Goal: Task Accomplishment & Management: Manage account settings

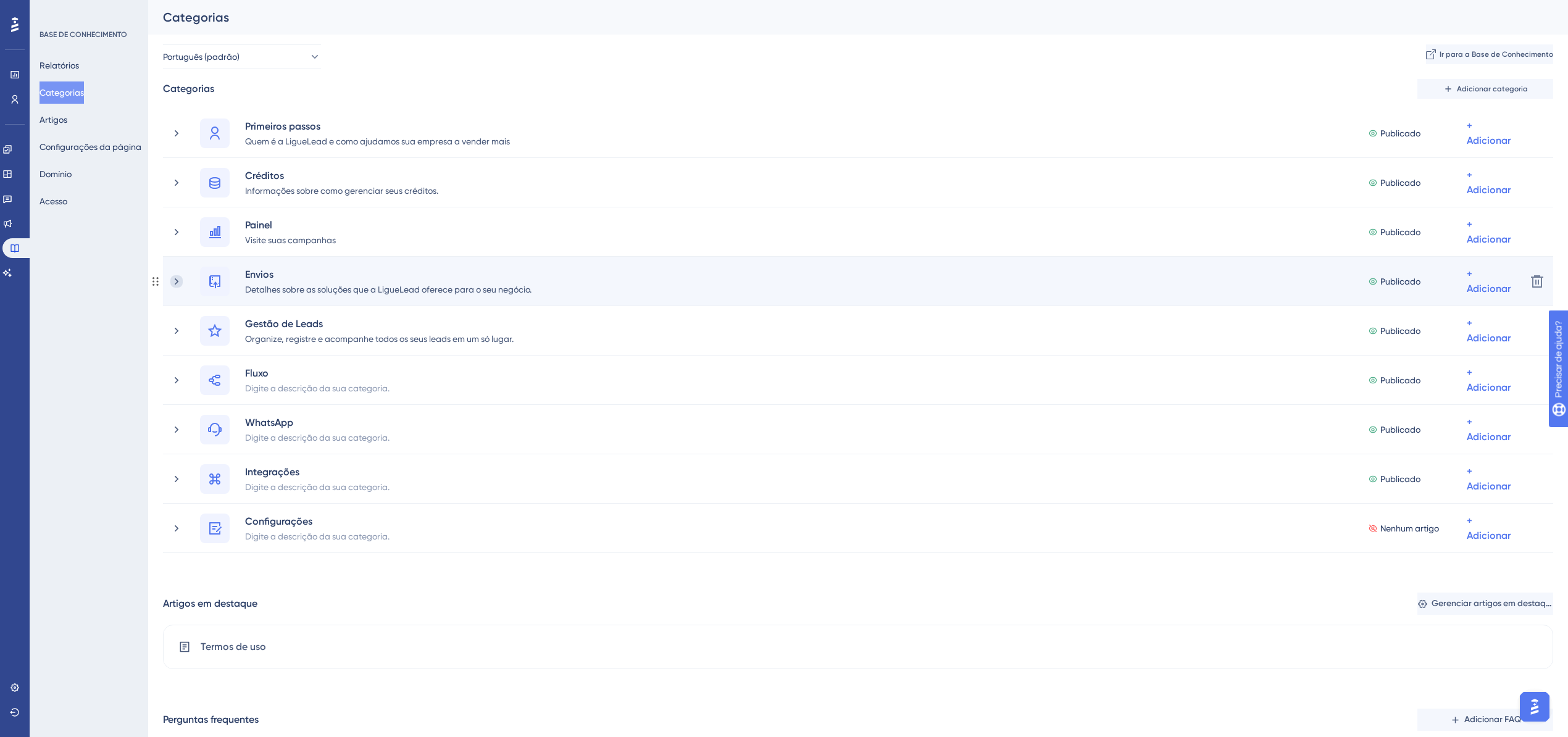
click at [175, 284] on icon at bounding box center [176, 281] width 4 height 7
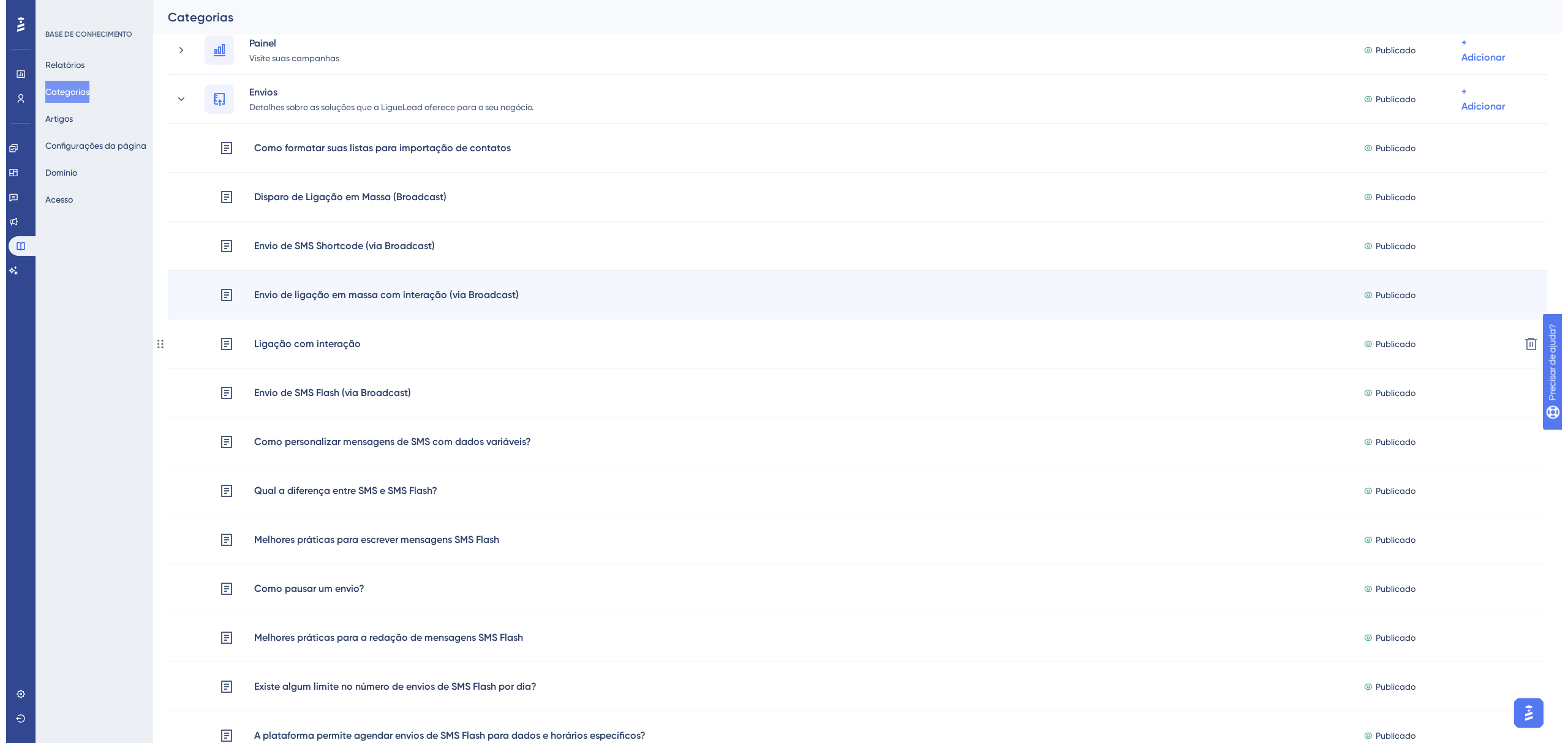
scroll to position [163, 0]
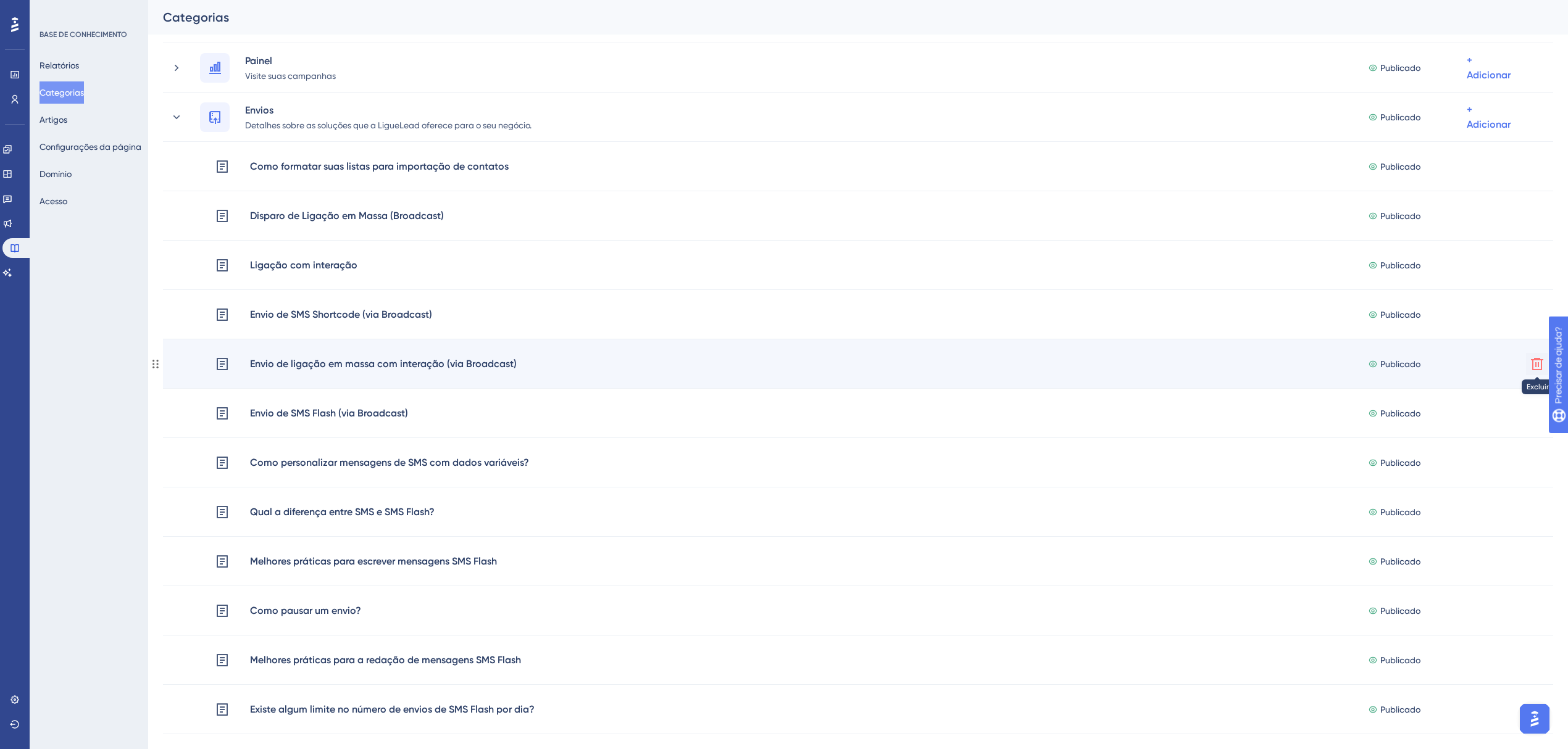
click at [1531, 364] on icon at bounding box center [1537, 364] width 15 height 15
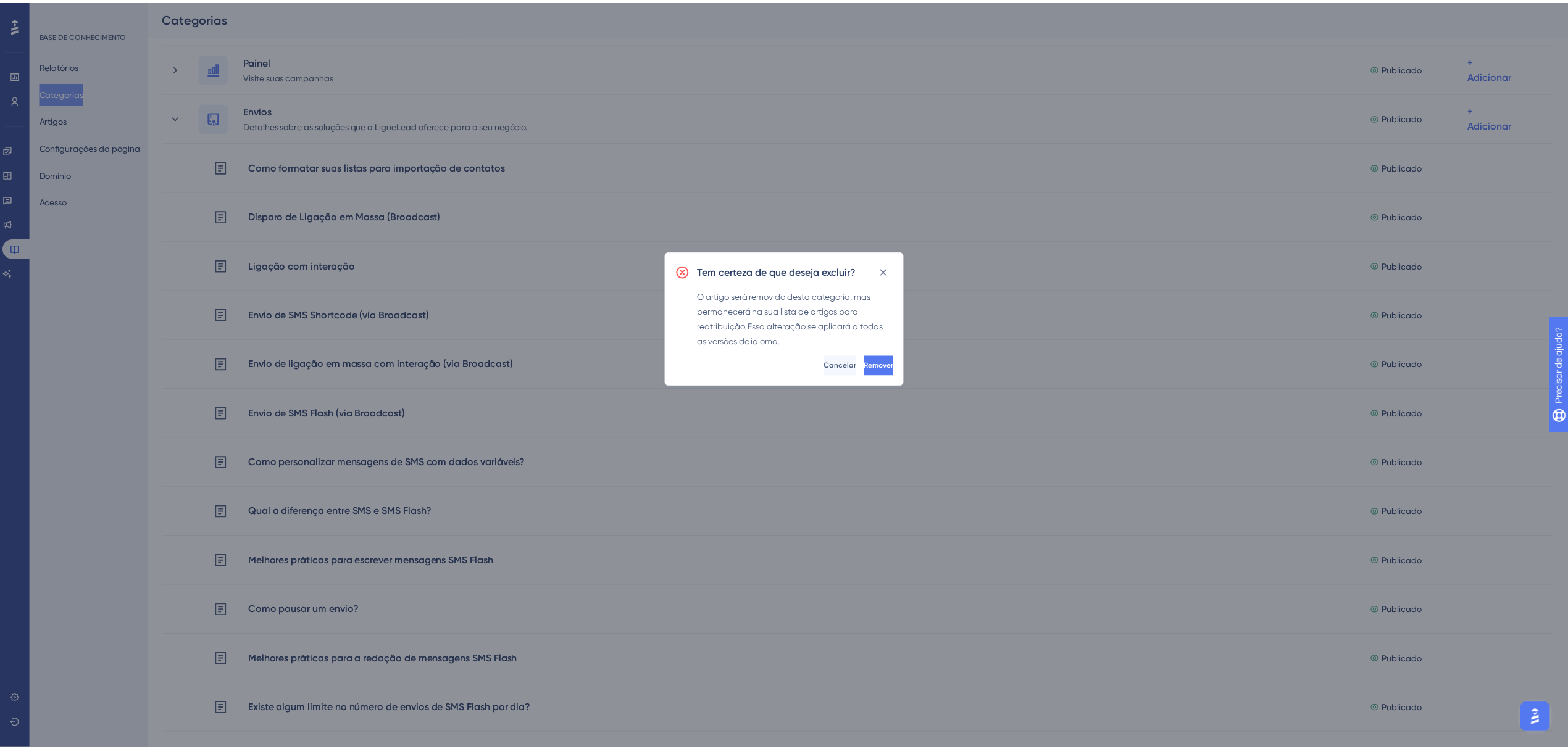
scroll to position [168, 0]
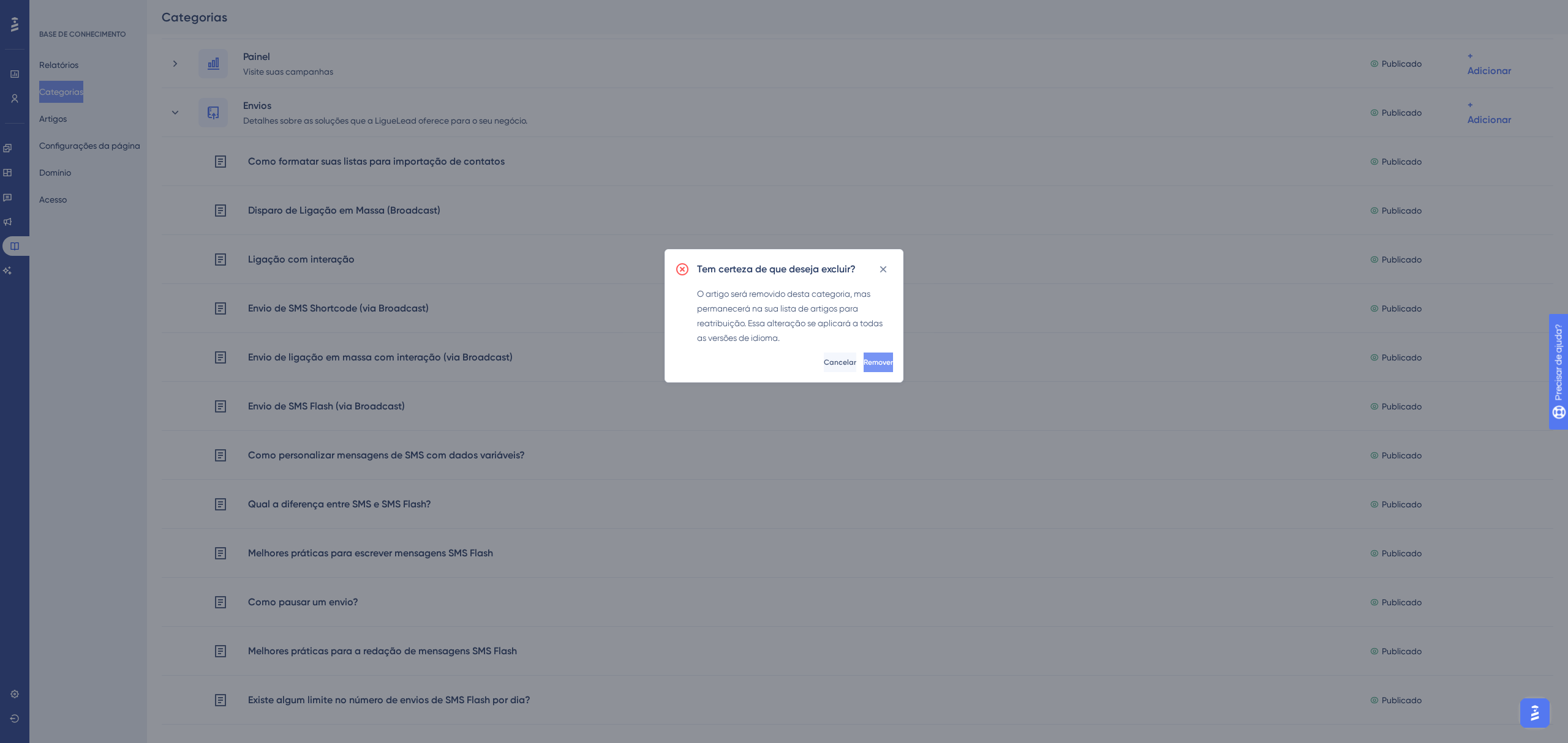
click at [866, 365] on font "Remover" at bounding box center [878, 362] width 29 height 8
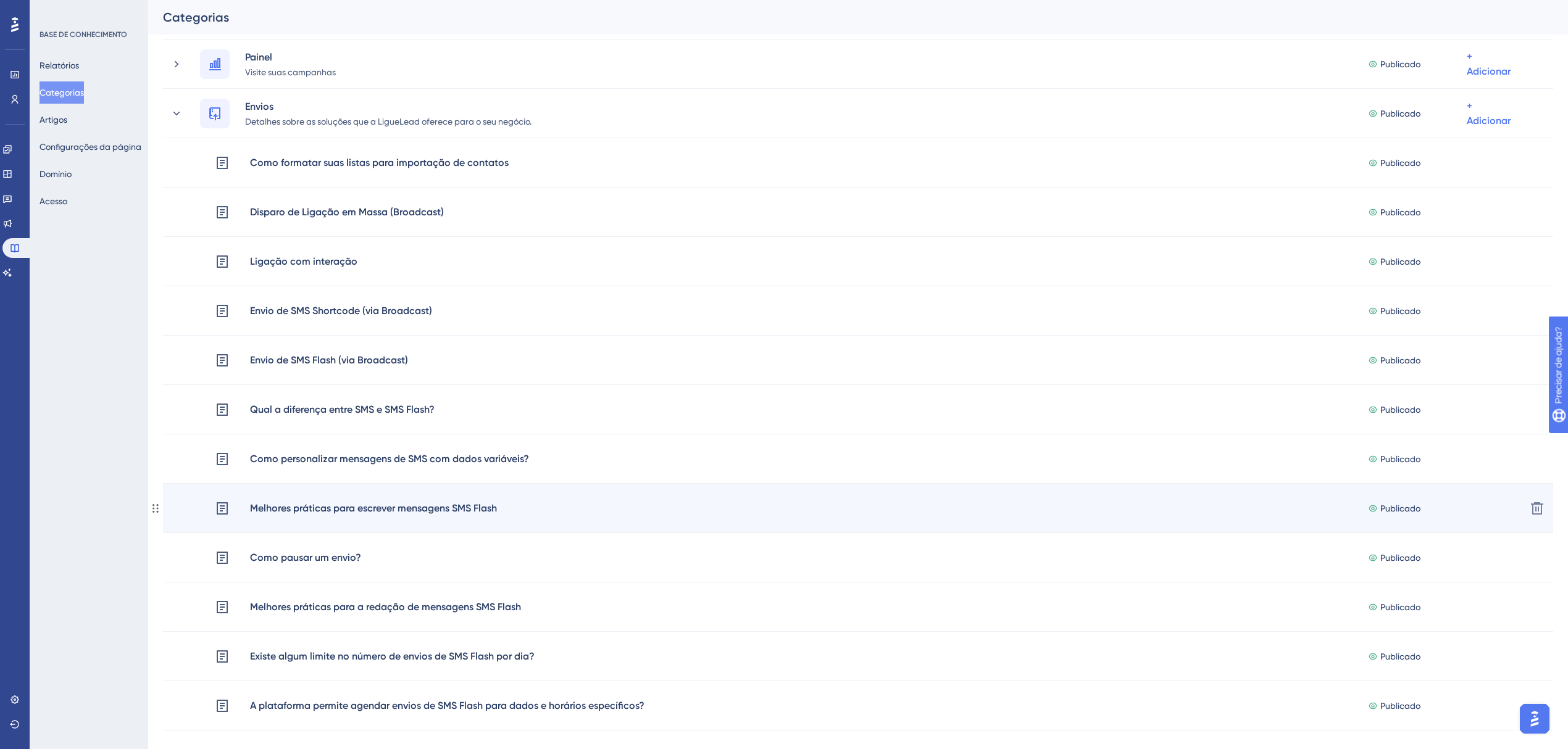
scroll to position [250, 0]
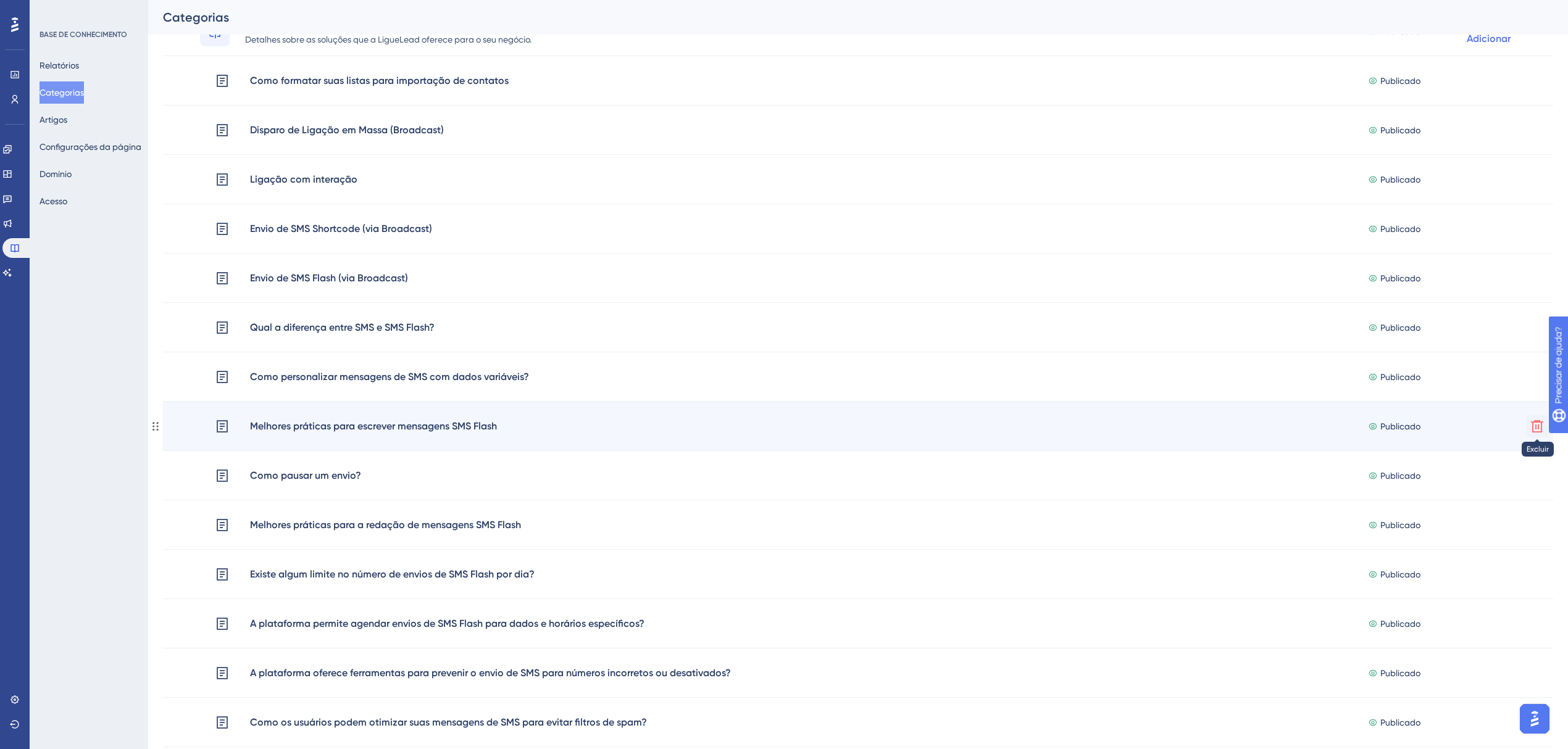
click at [1534, 423] on icon at bounding box center [1537, 426] width 15 height 15
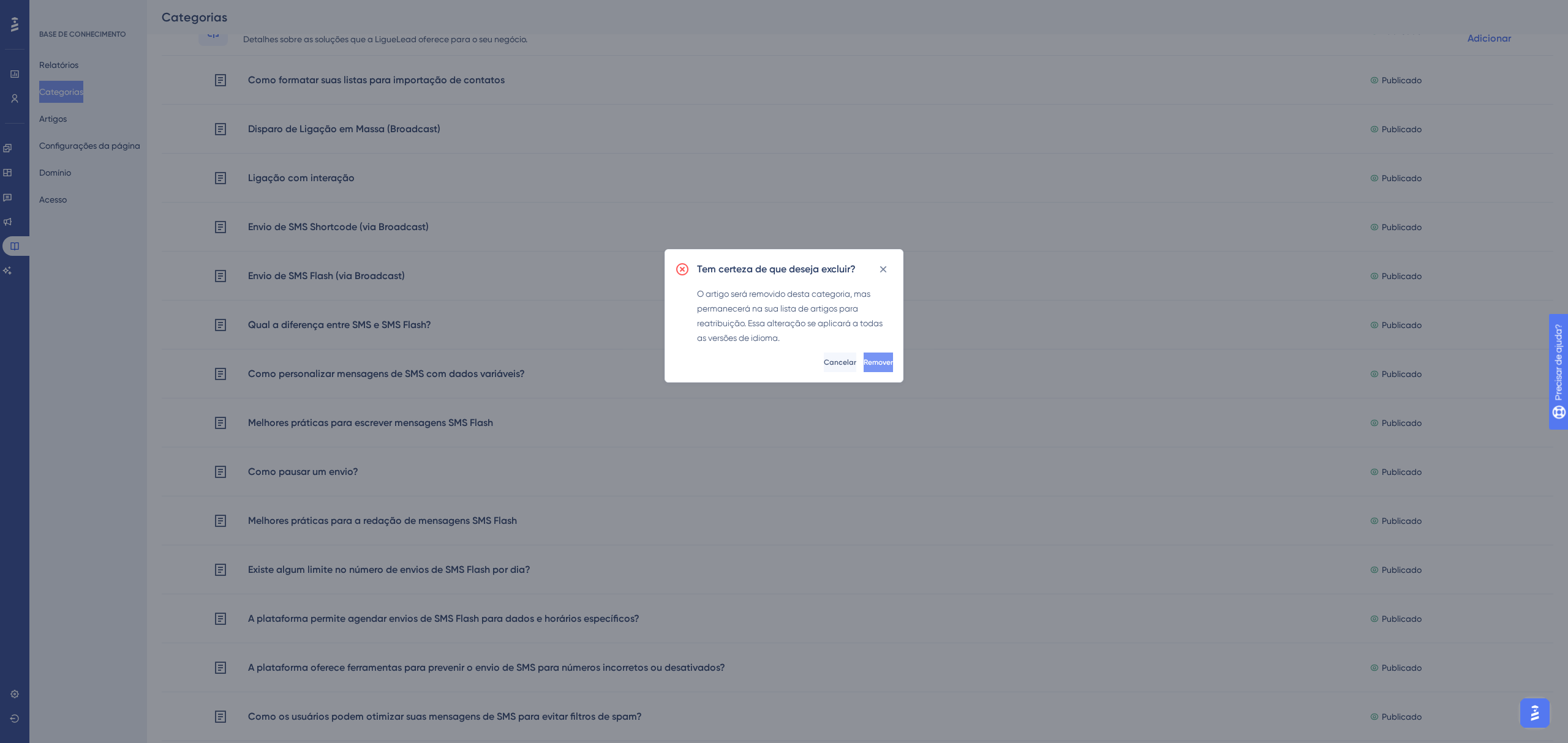
click at [872, 362] on font "Remover" at bounding box center [878, 362] width 29 height 8
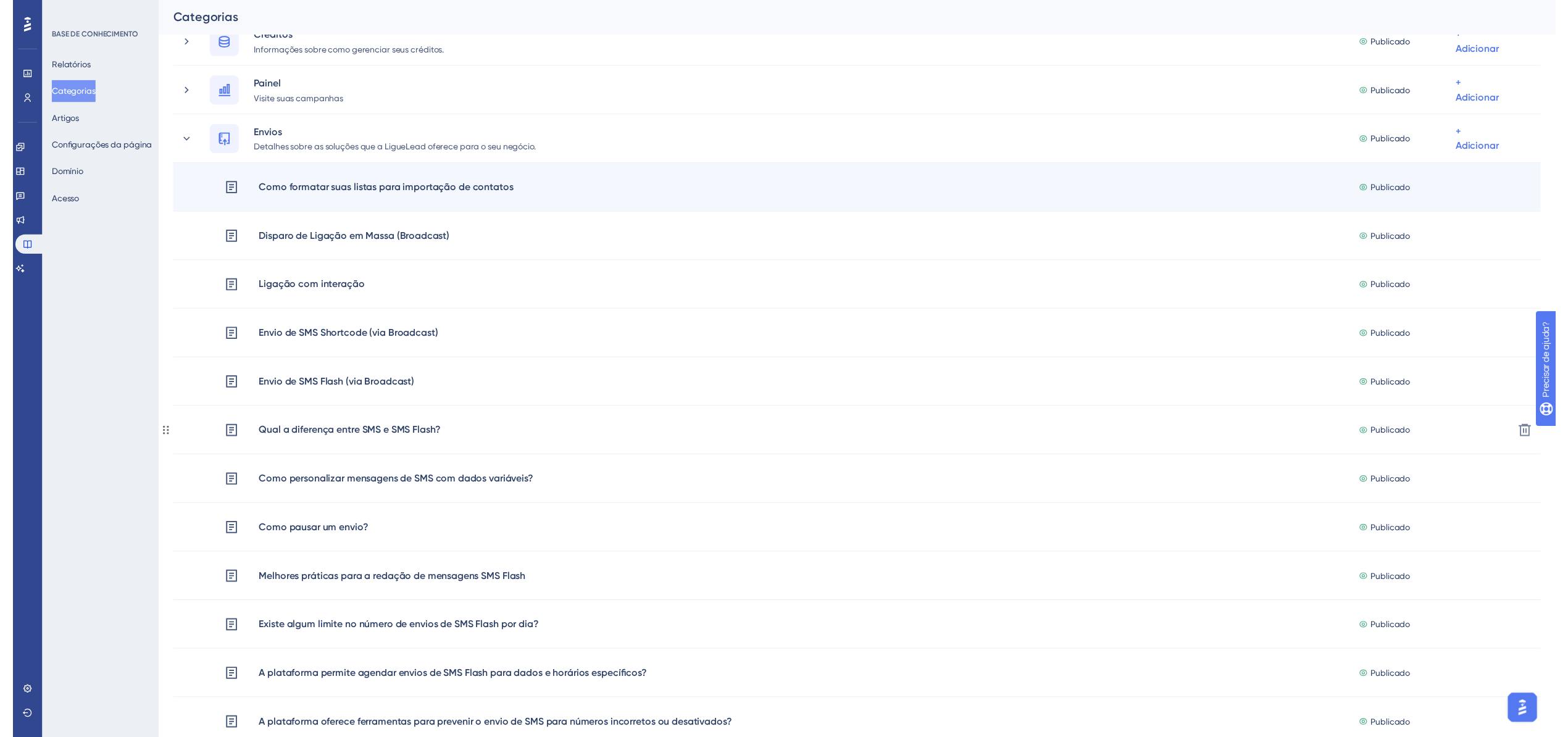
scroll to position [0, 0]
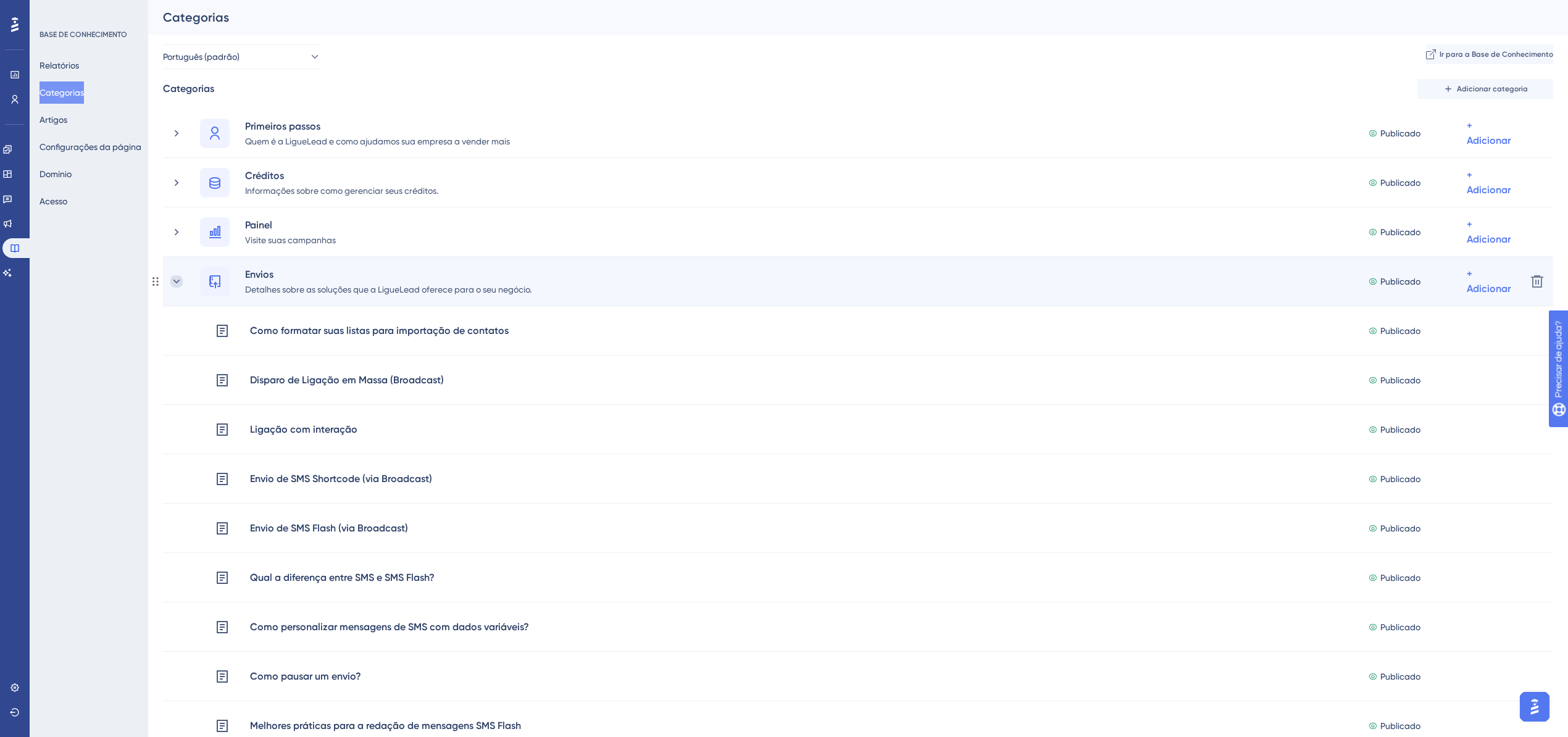
click at [181, 281] on icon at bounding box center [177, 281] width 12 height 12
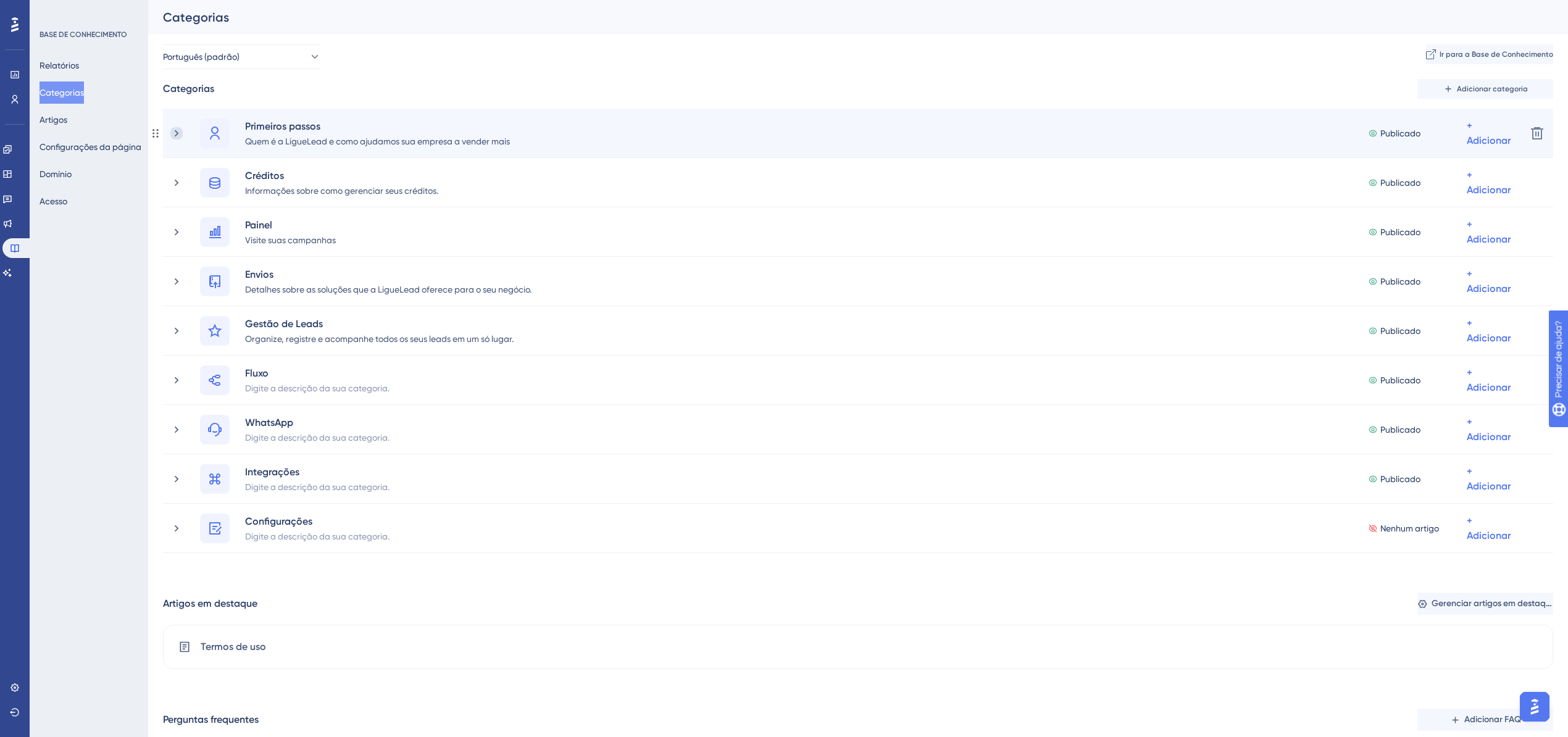
click at [174, 132] on icon at bounding box center [177, 133] width 12 height 12
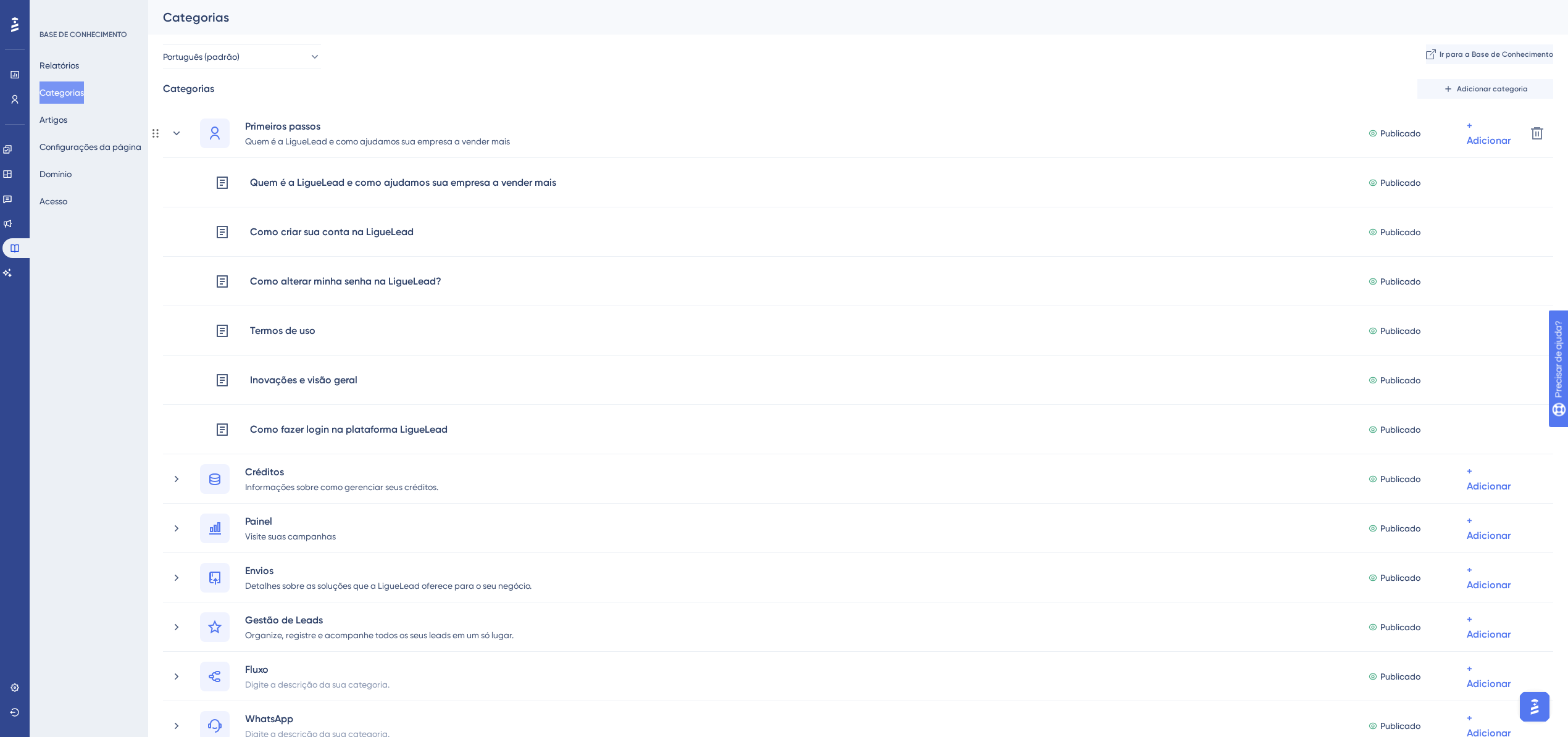
click at [174, 132] on icon at bounding box center [177, 133] width 12 height 12
